Goal: Information Seeking & Learning: Learn about a topic

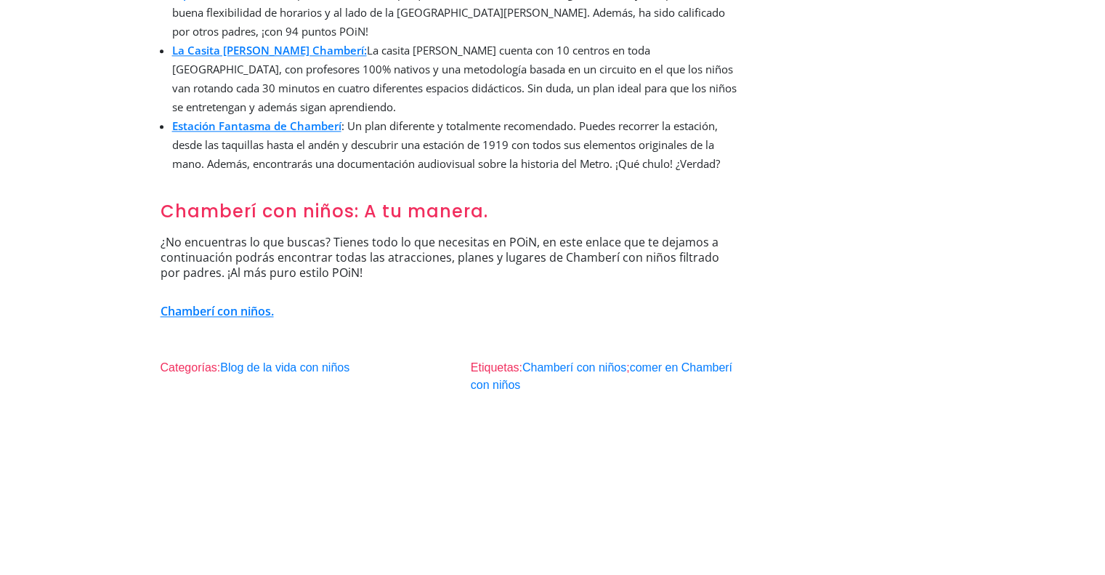
scroll to position [1935, 0]
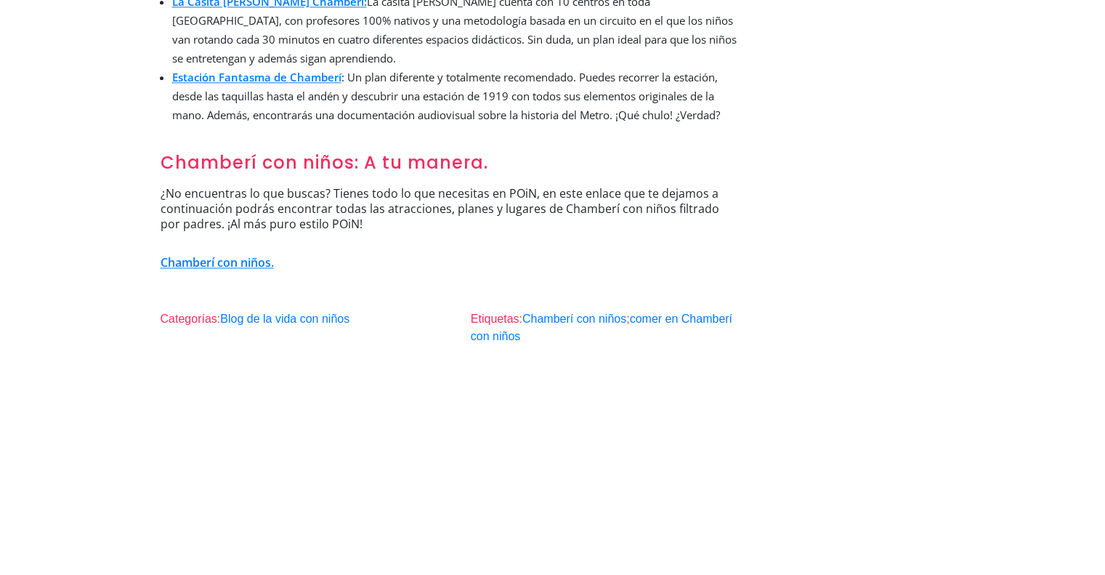
click at [217, 254] on link "Chamberí con niños." at bounding box center [217, 262] width 113 height 16
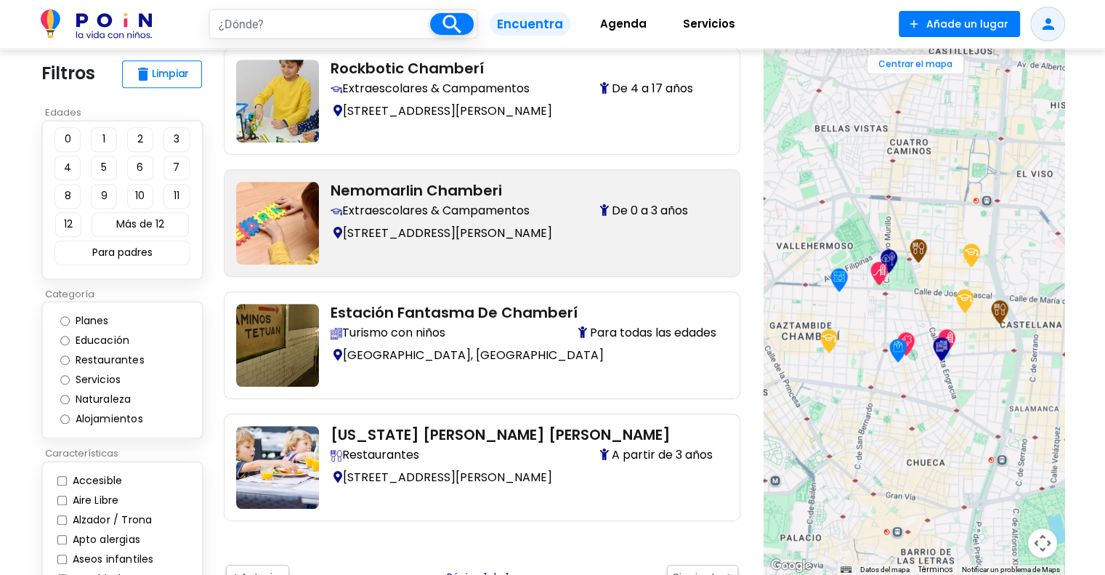
scroll to position [1163, 0]
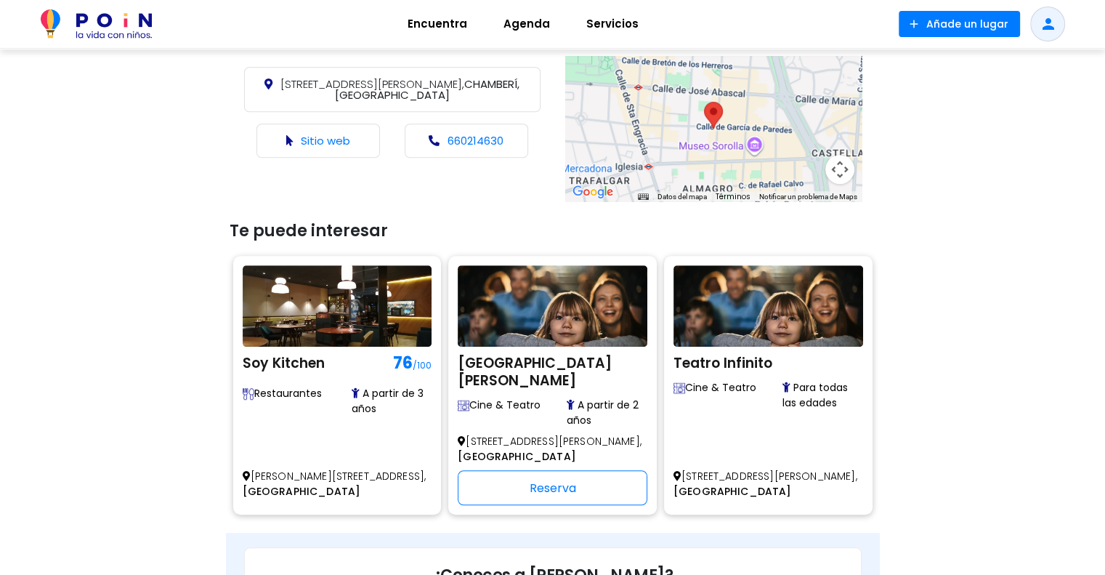
scroll to position [945, 0]
